Goal: Task Accomplishment & Management: Use online tool/utility

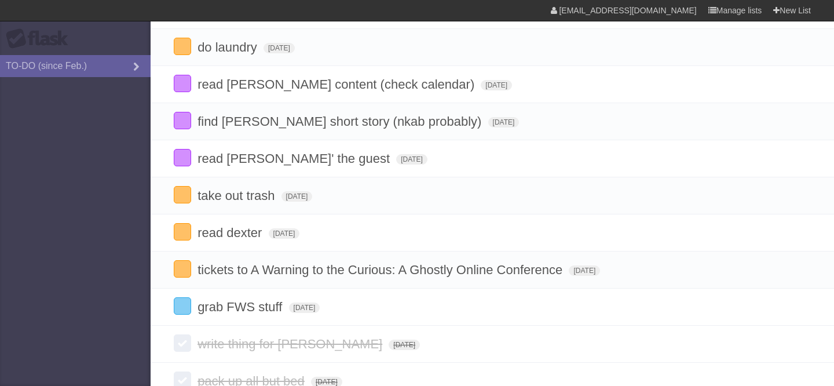
scroll to position [218, 0]
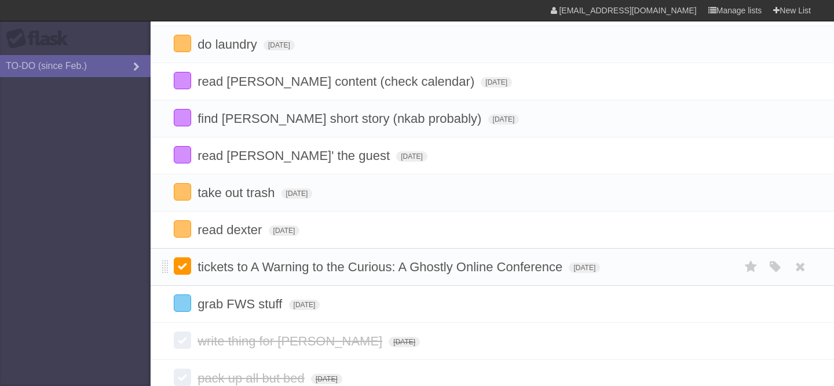
click at [184, 274] on label at bounding box center [182, 265] width 17 height 17
click at [181, 308] on label at bounding box center [182, 302] width 17 height 17
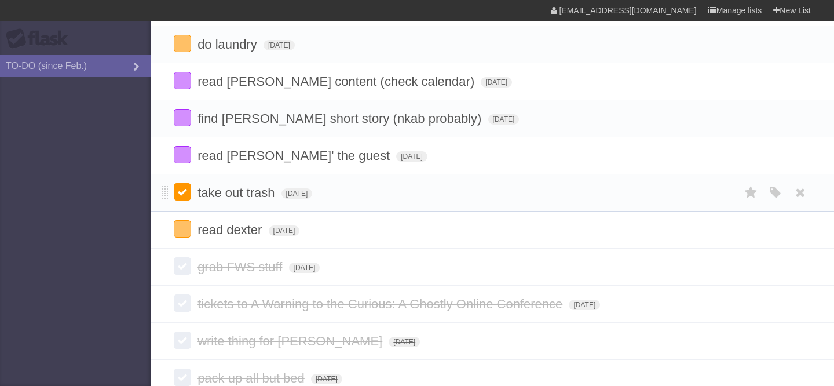
click at [181, 200] on label at bounding box center [182, 191] width 17 height 17
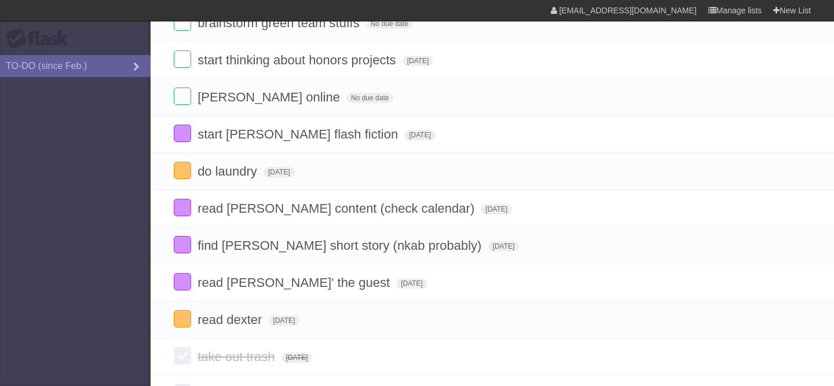
scroll to position [90, 0]
click at [300, 323] on span "[DATE]" at bounding box center [284, 321] width 31 height 10
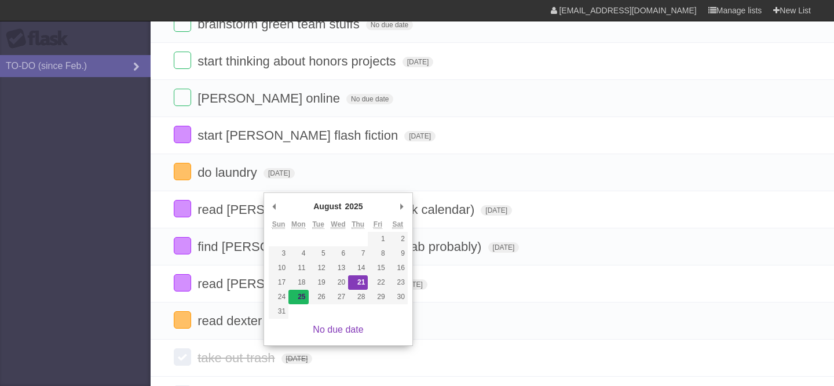
type span "[DATE]"
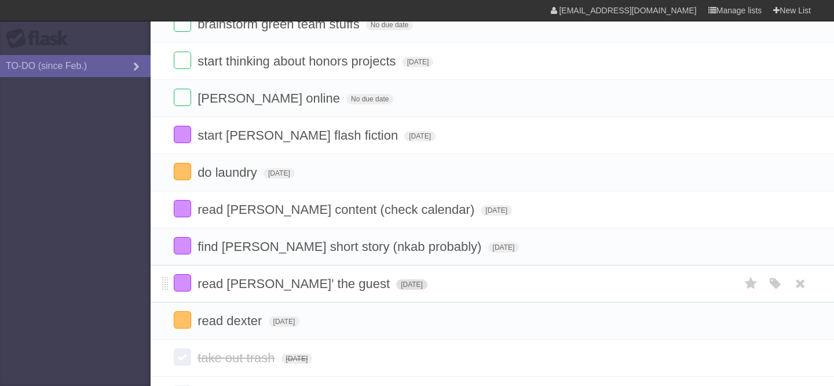
click at [396, 289] on span "[DATE]" at bounding box center [411, 284] width 31 height 10
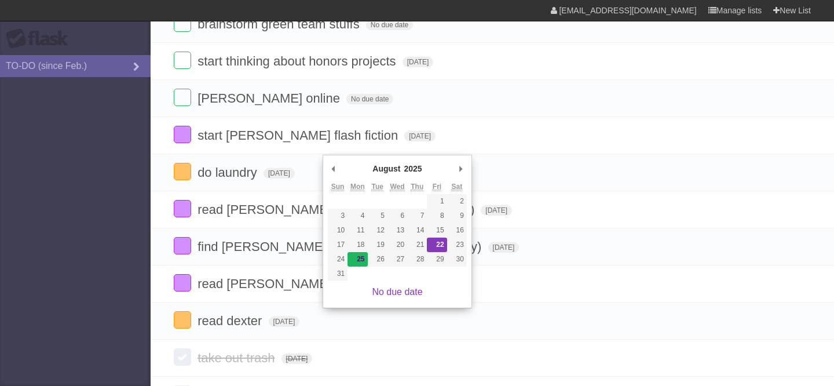
type span "[DATE]"
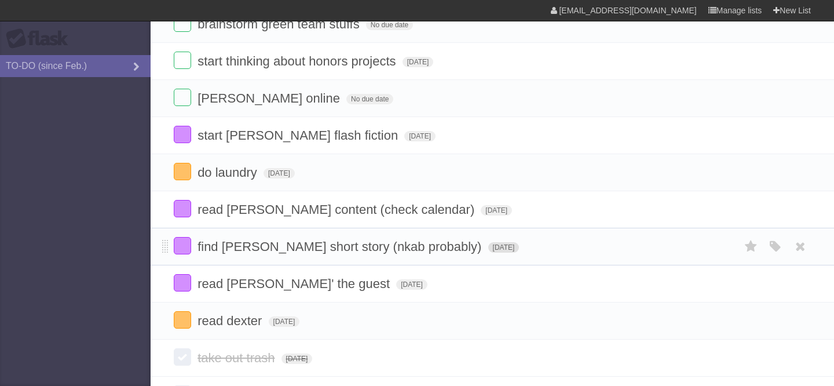
click at [488, 252] on span "[DATE]" at bounding box center [503, 247] width 31 height 10
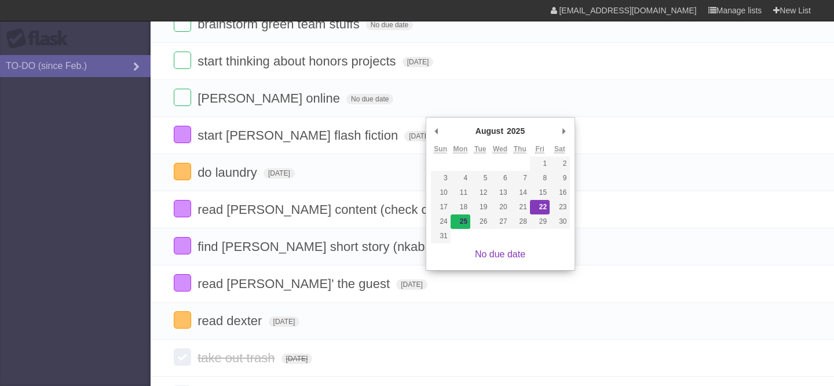
type span "[DATE]"
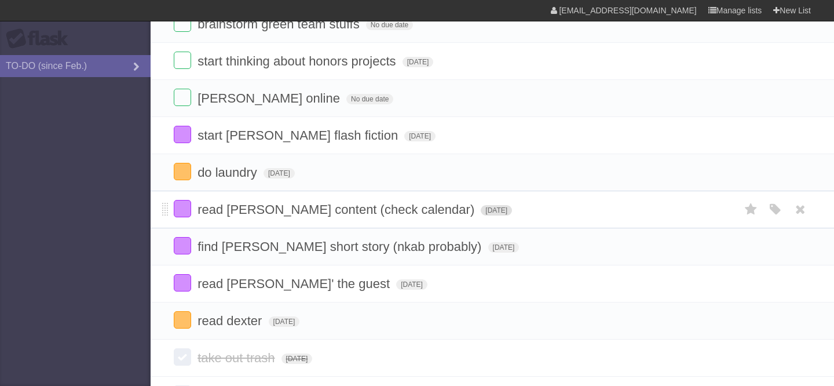
click at [481, 215] on span "[DATE]" at bounding box center [496, 210] width 31 height 10
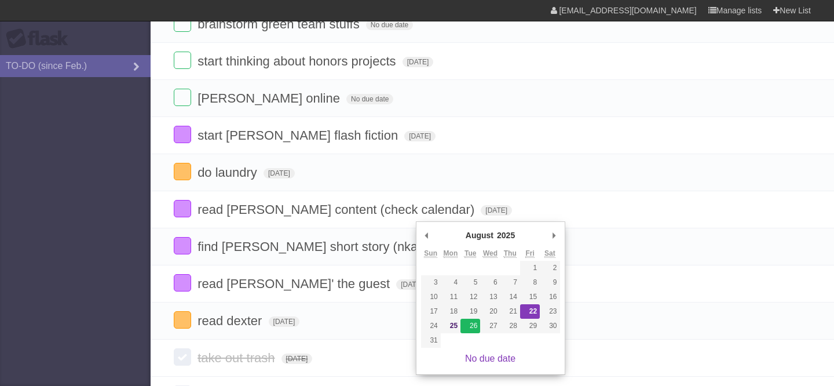
type span "[DATE]"
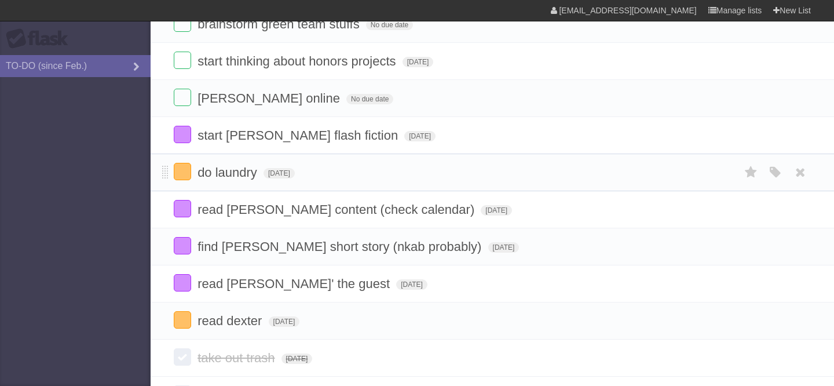
click at [306, 170] on form "do laundry [DATE] White Red Blue Green Purple Orange" at bounding box center [492, 172] width 637 height 19
click at [295, 176] on span "[DATE]" at bounding box center [278, 173] width 31 height 10
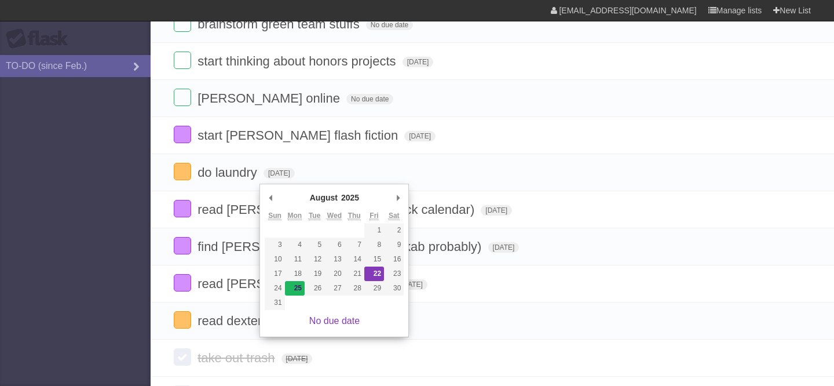
type span "[DATE]"
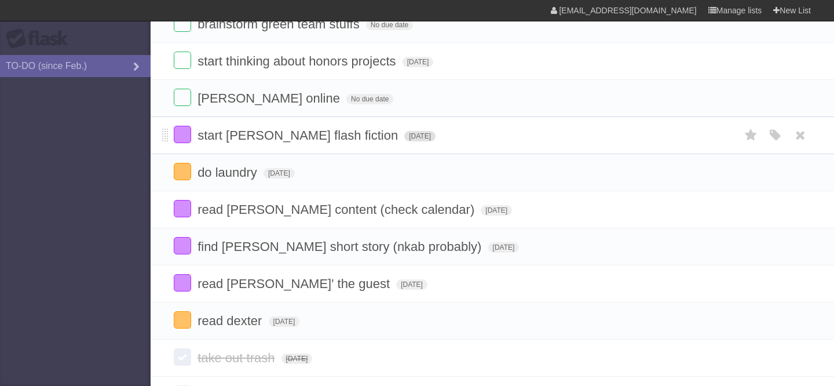
click at [404, 140] on span "[DATE]" at bounding box center [419, 136] width 31 height 10
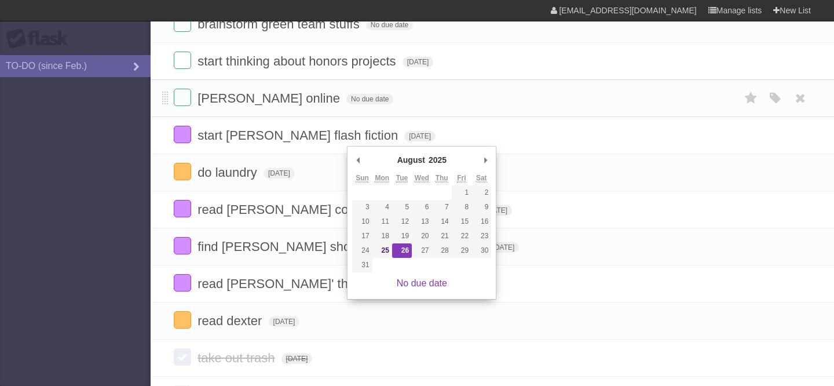
click at [369, 107] on form "[PERSON_NAME] online No due date White Red Blue Green Purple Orange" at bounding box center [492, 98] width 637 height 19
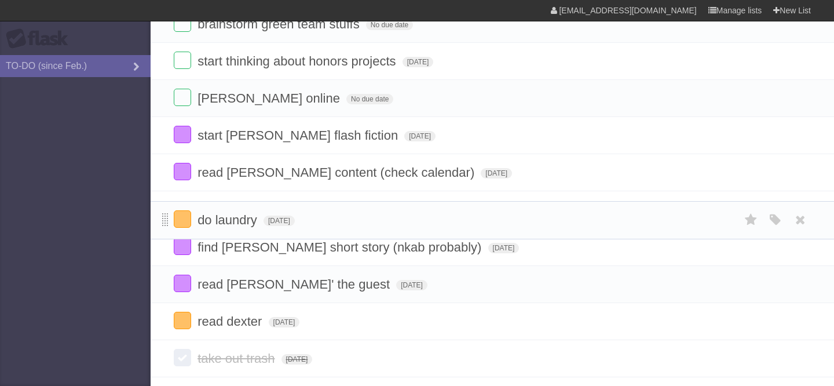
drag, startPoint x: 167, startPoint y: 177, endPoint x: 166, endPoint y: 221, distance: 44.0
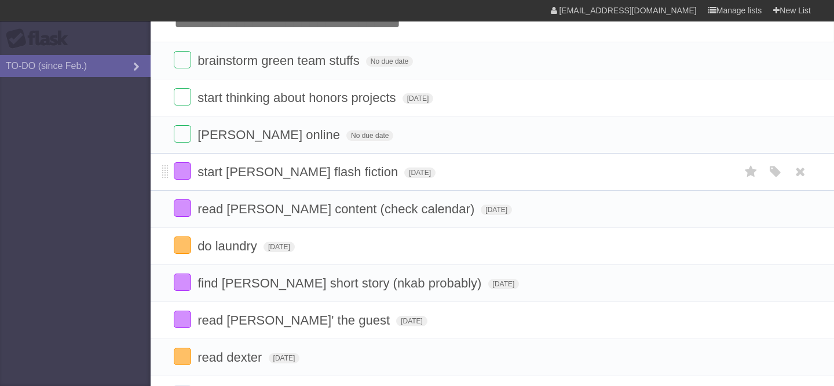
scroll to position [56, 0]
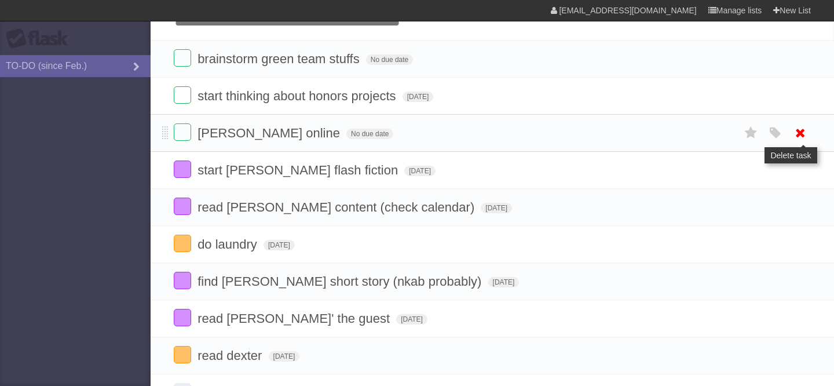
click at [807, 138] on icon at bounding box center [800, 132] width 16 height 19
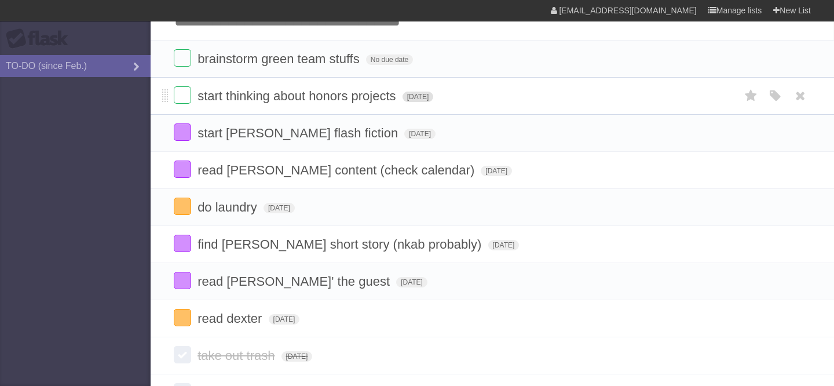
click at [434, 100] on span "[DATE]" at bounding box center [417, 96] width 31 height 10
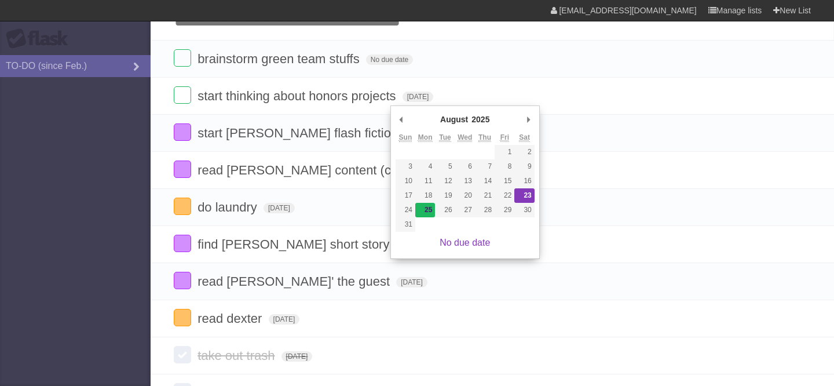
type span "[DATE]"
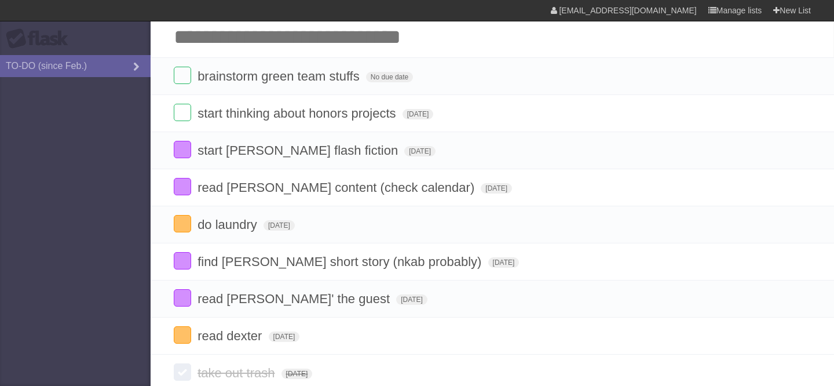
scroll to position [31, 0]
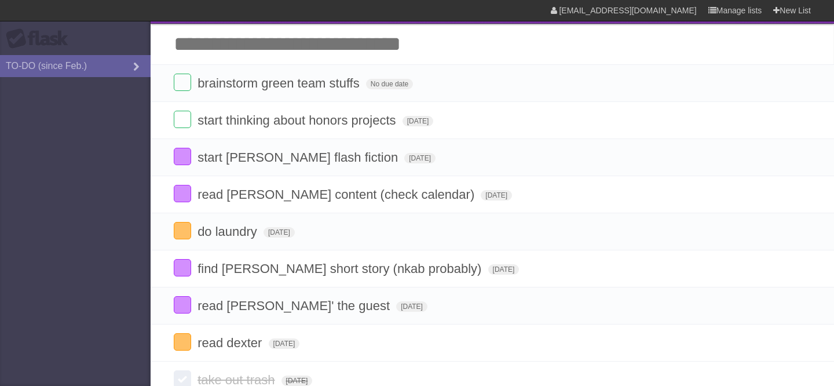
click at [234, 41] on input "Add another task" at bounding box center [492, 44] width 683 height 41
type input "**********"
click input "*********" at bounding box center [0, 0] width 0 height 0
